Goal: Transaction & Acquisition: Purchase product/service

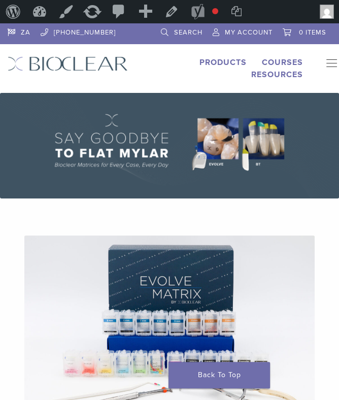
click at [223, 62] on link "Products" at bounding box center [222, 62] width 47 height 10
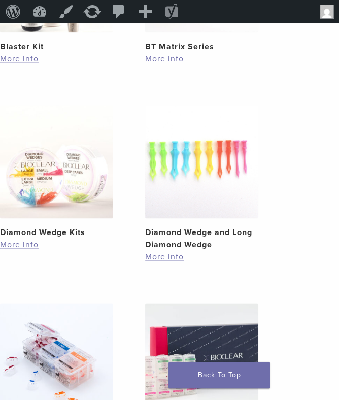
scroll to position [1174, 0]
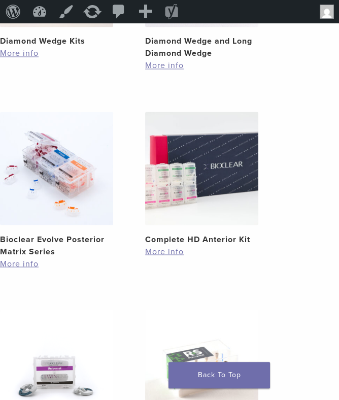
click at [55, 207] on img at bounding box center [56, 168] width 113 height 113
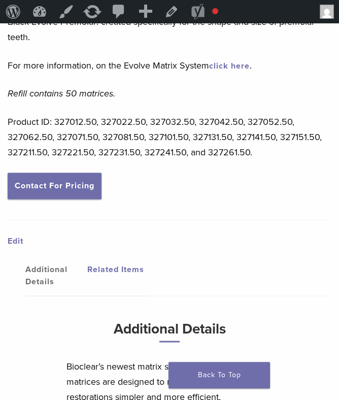
scroll to position [1175, 0]
